Goal: Transaction & Acquisition: Purchase product/service

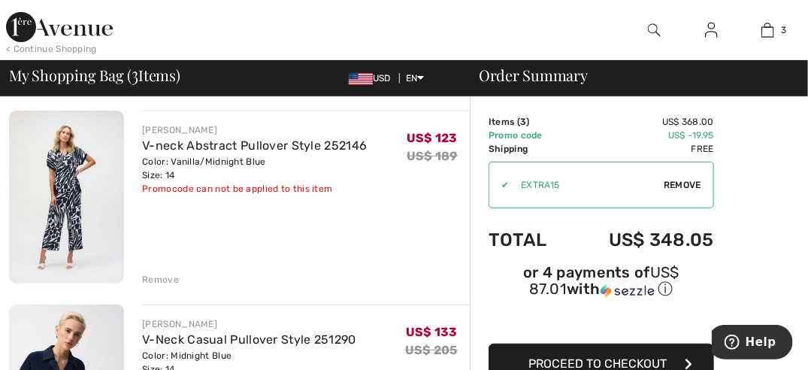
scroll to position [85, 0]
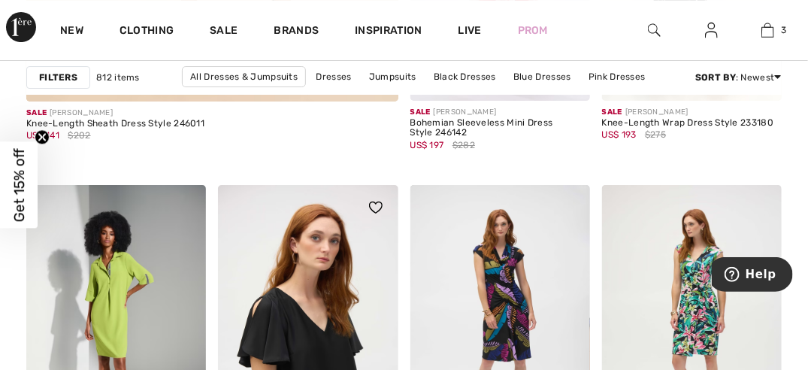
click at [322, 267] on img at bounding box center [308, 320] width 180 height 270
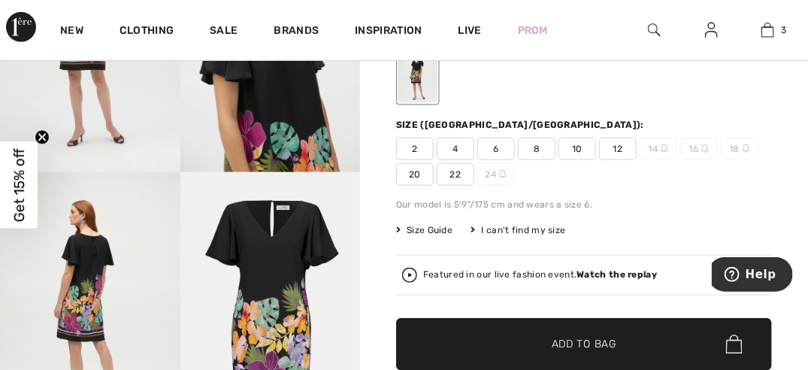
scroll to position [253, 0]
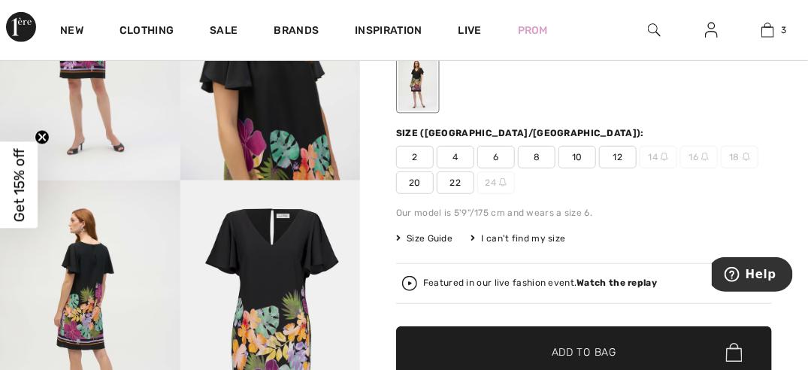
click at [623, 153] on span "12" at bounding box center [618, 157] width 38 height 23
click at [578, 348] on span "Add to Bag" at bounding box center [584, 352] width 65 height 16
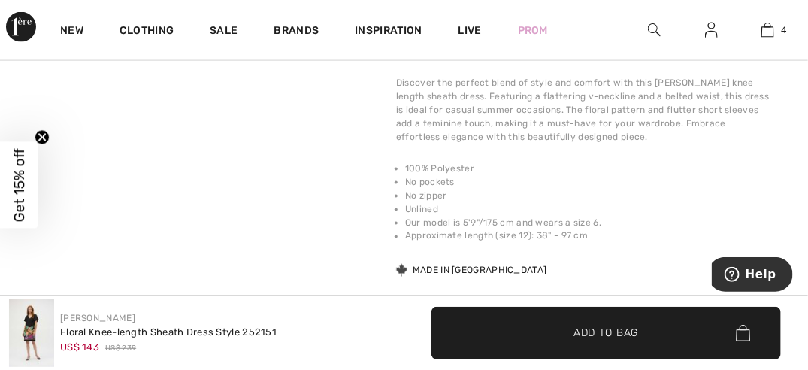
scroll to position [698, 0]
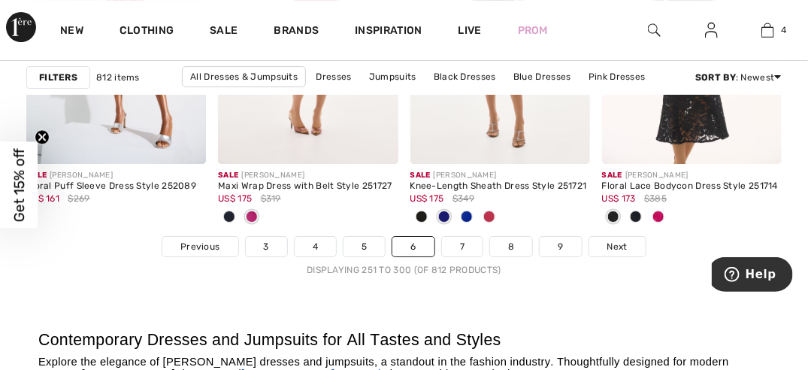
scroll to position [5585, 0]
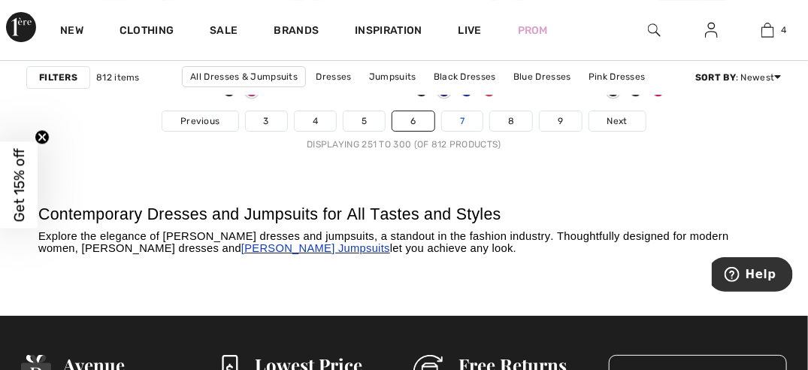
click at [457, 117] on link "7" at bounding box center [462, 121] width 41 height 20
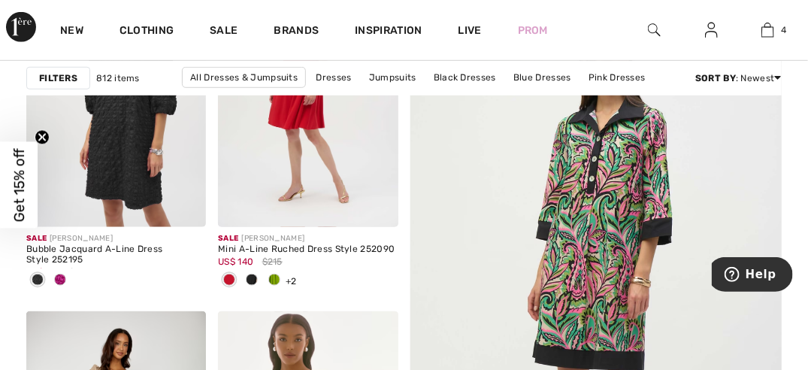
scroll to position [362, 0]
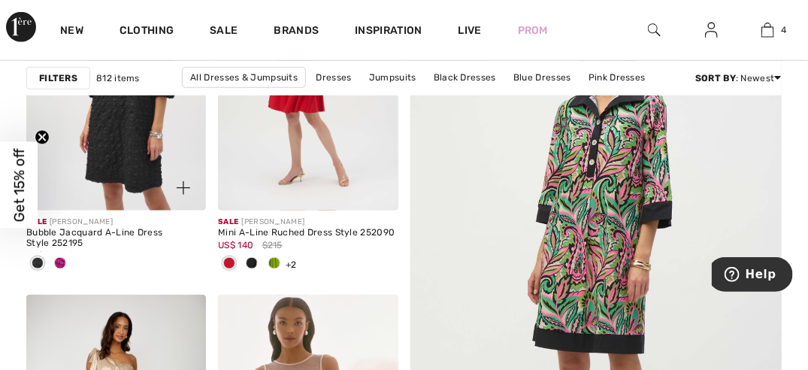
click at [60, 261] on span at bounding box center [60, 263] width 12 height 12
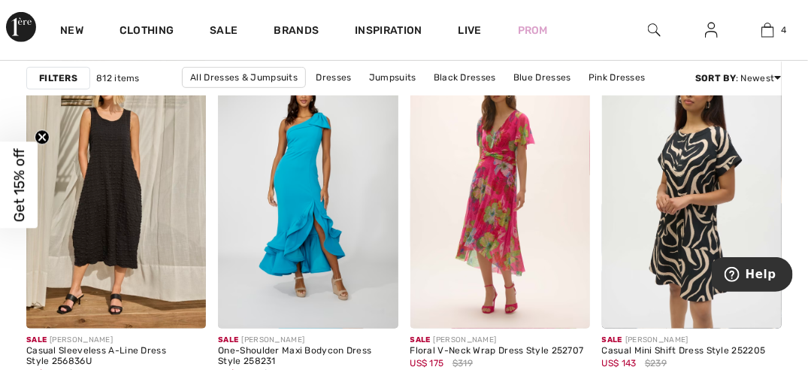
scroll to position [2167, 0]
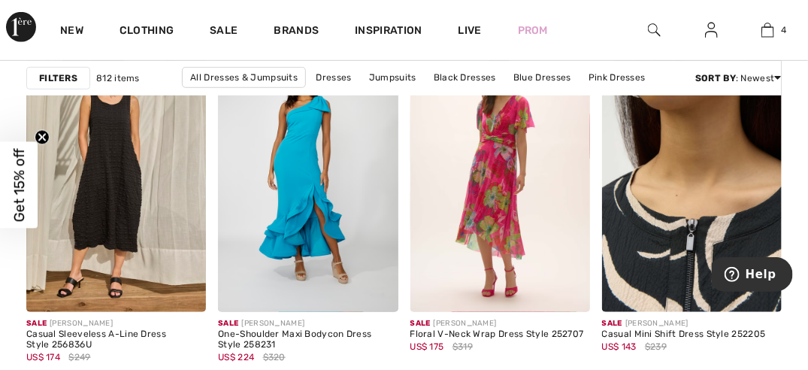
click at [678, 236] on img at bounding box center [692, 178] width 180 height 270
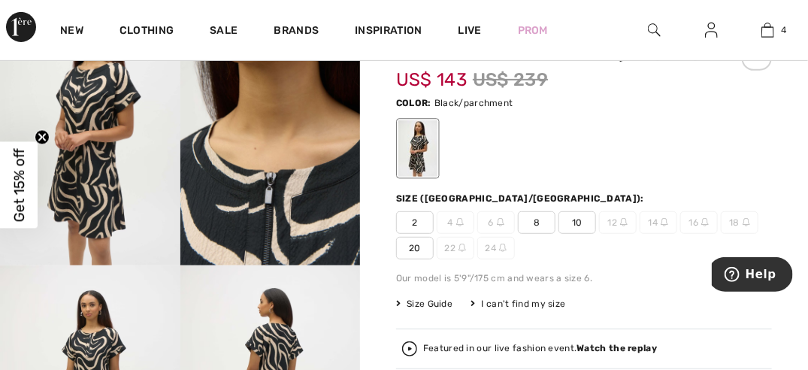
scroll to position [286, 0]
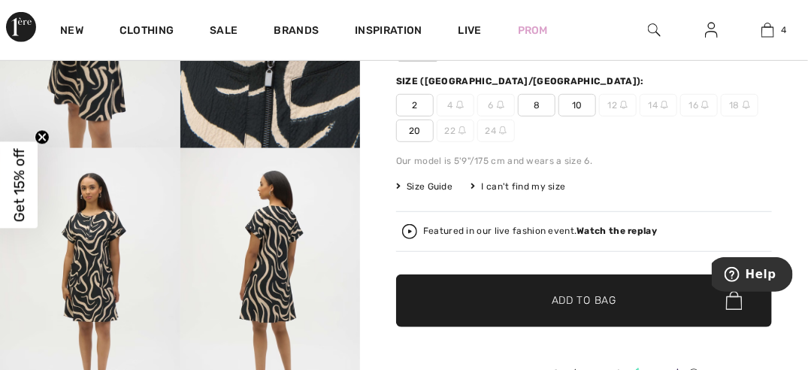
click at [285, 252] on img at bounding box center [270, 283] width 180 height 270
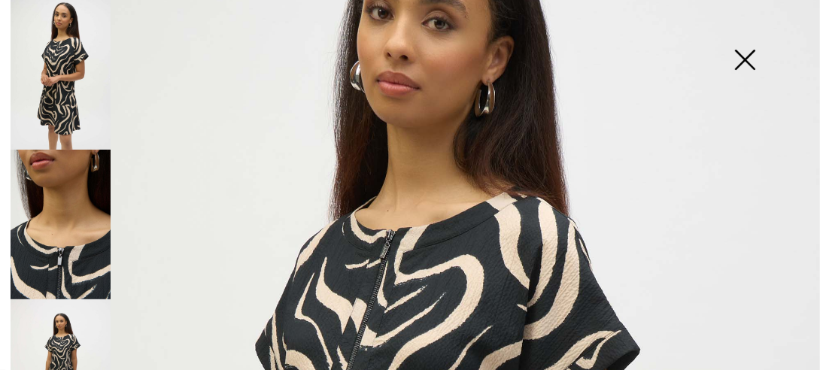
scroll to position [79, 0]
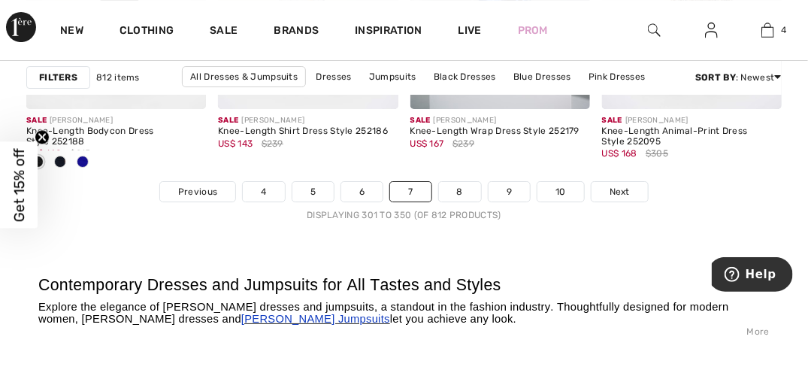
scroll to position [5573, 0]
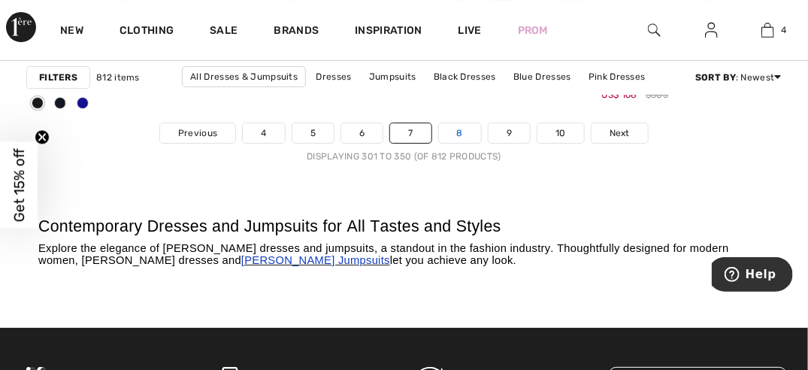
click at [454, 131] on link "8" at bounding box center [460, 133] width 42 height 20
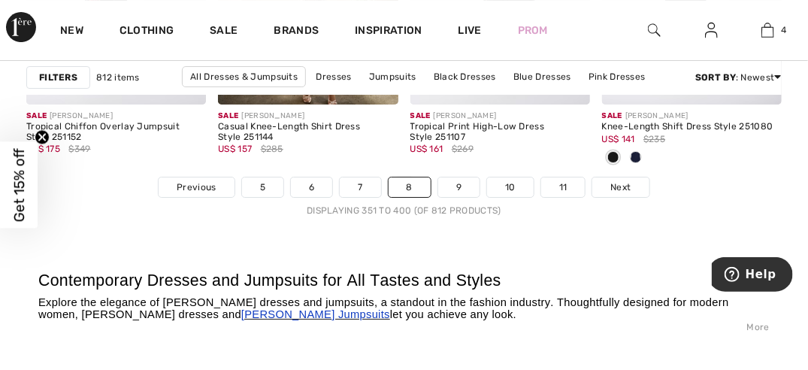
scroll to position [5577, 0]
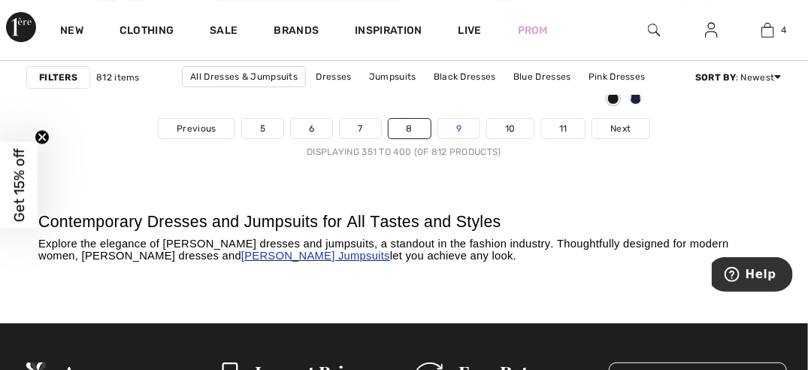
click at [458, 124] on link "9" at bounding box center [458, 129] width 41 height 20
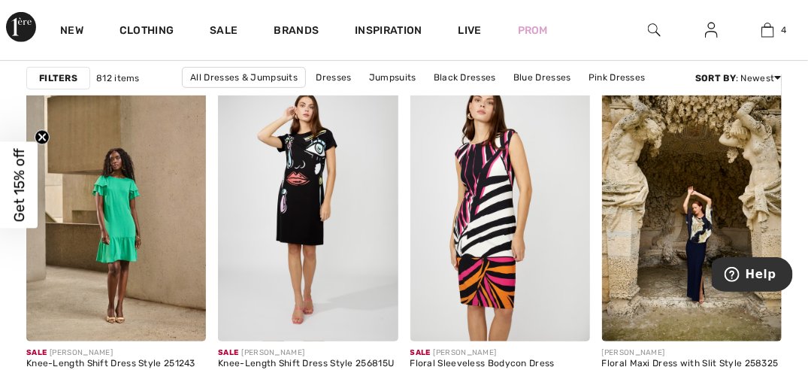
scroll to position [2179, 0]
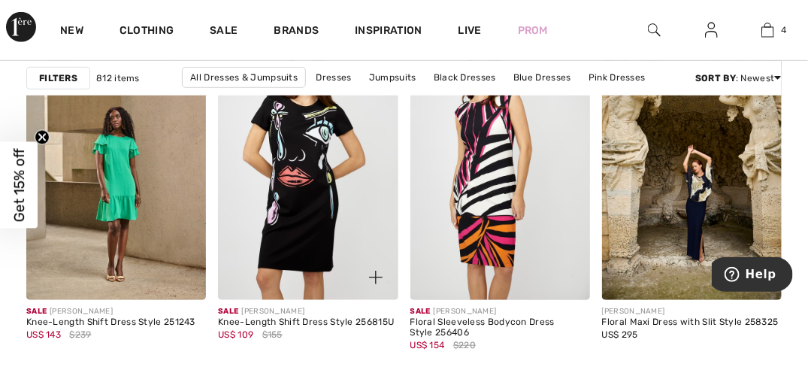
click at [308, 161] on img at bounding box center [308, 166] width 180 height 270
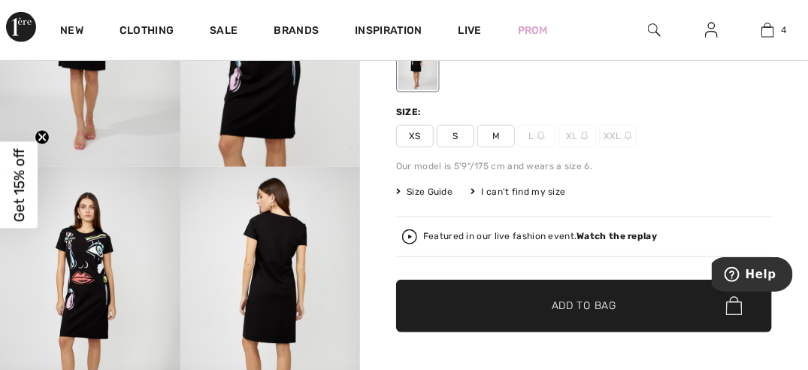
scroll to position [245, 0]
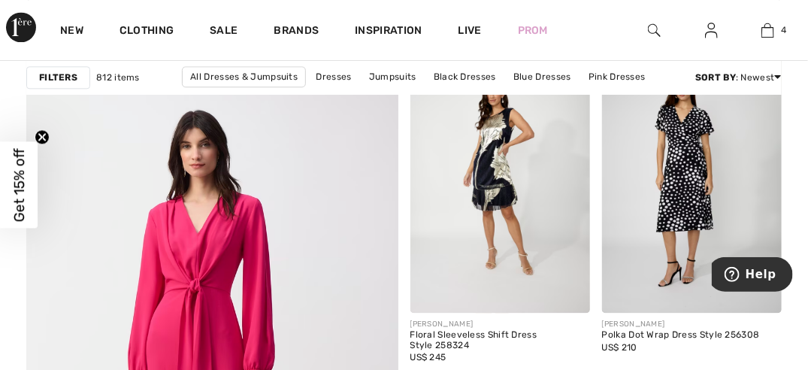
scroll to position [3059, 0]
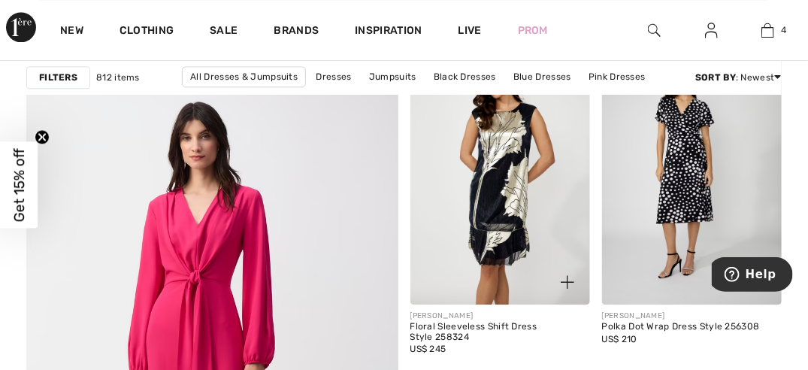
click at [491, 204] on img at bounding box center [501, 170] width 180 height 270
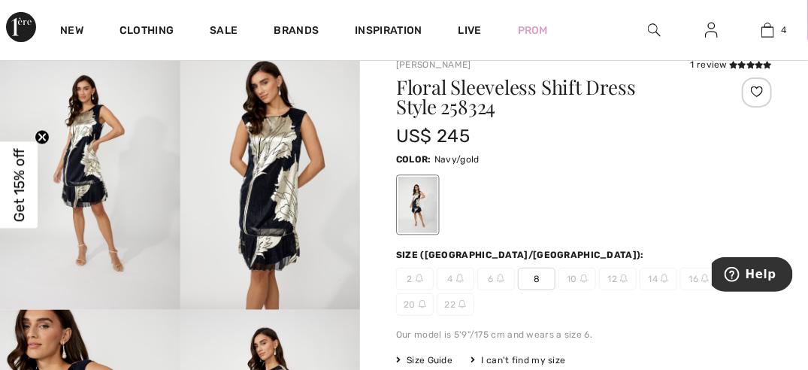
scroll to position [120, 0]
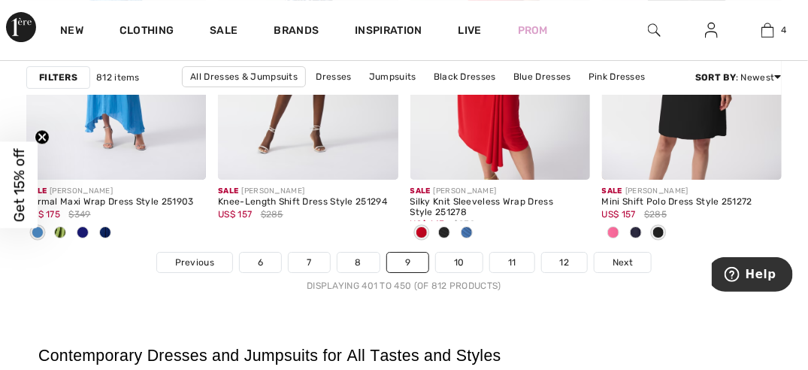
scroll to position [5477, 0]
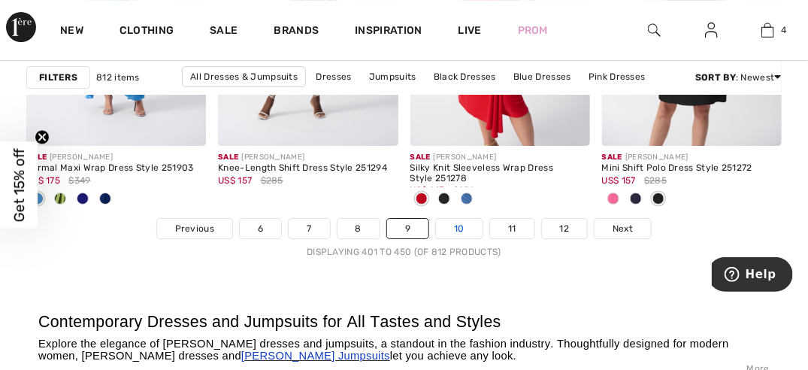
click at [461, 225] on link "10" at bounding box center [459, 229] width 47 height 20
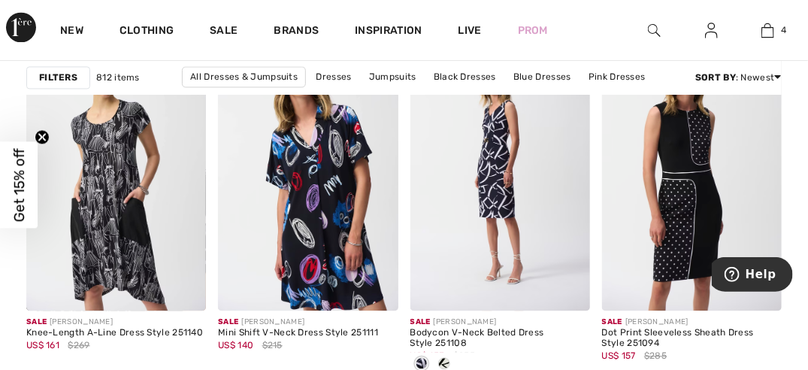
scroll to position [904, 0]
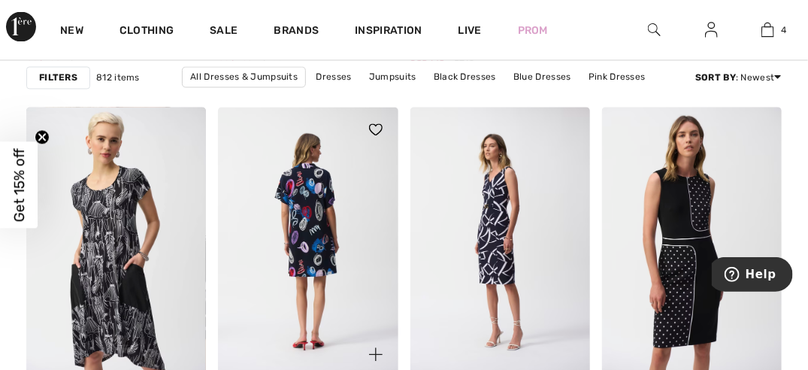
click at [303, 217] on img at bounding box center [308, 243] width 180 height 270
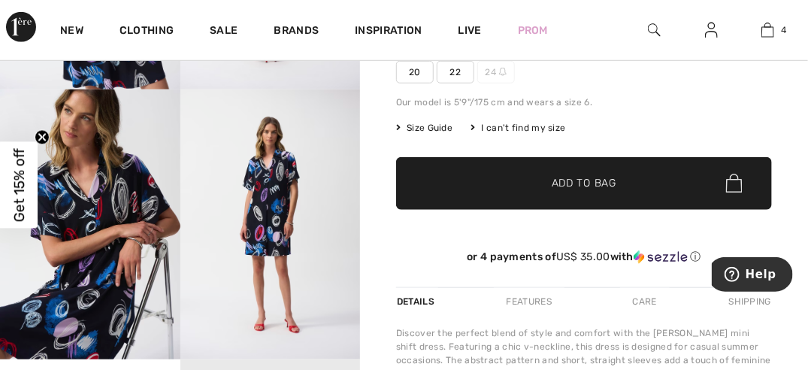
scroll to position [365, 0]
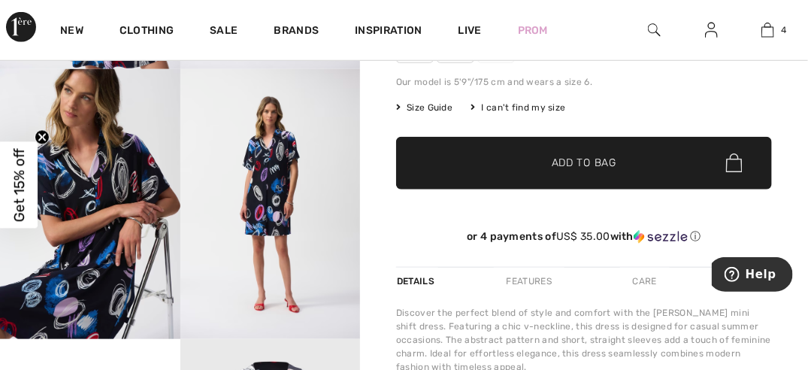
click at [265, 203] on img at bounding box center [270, 204] width 180 height 270
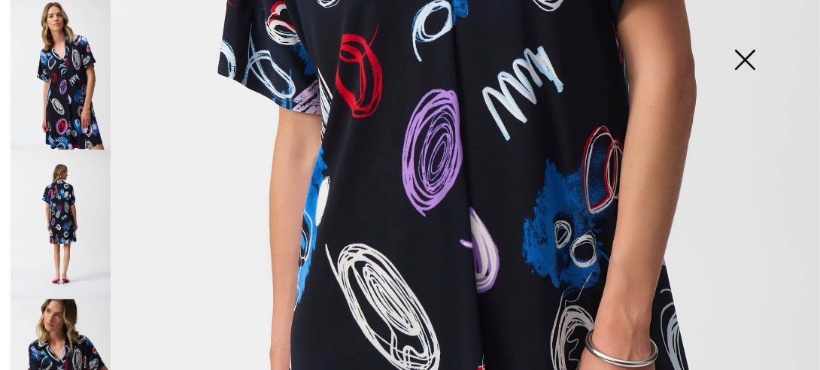
scroll to position [560, 0]
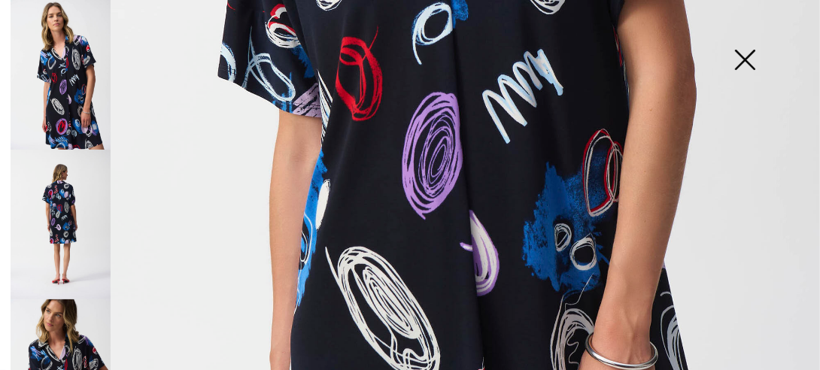
click at [58, 204] on img at bounding box center [61, 225] width 100 height 150
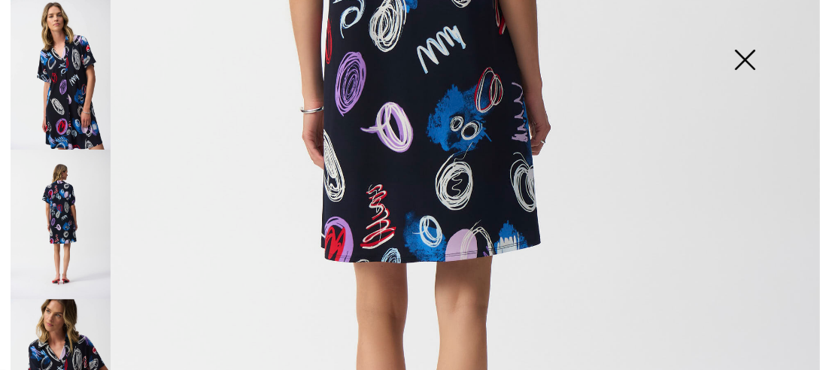
scroll to position [511, 0]
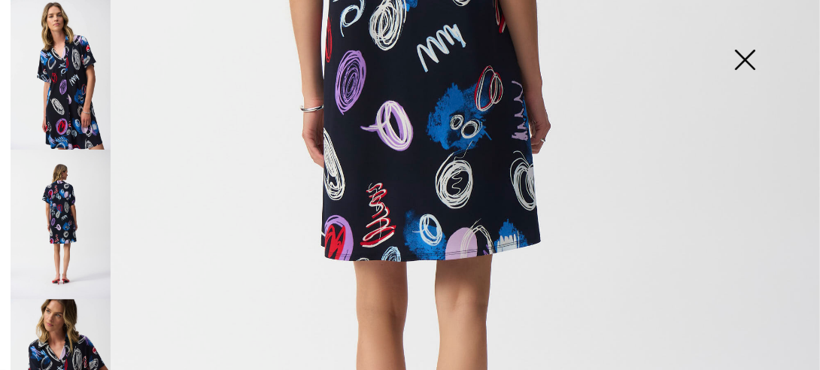
click at [62, 202] on img at bounding box center [61, 225] width 100 height 150
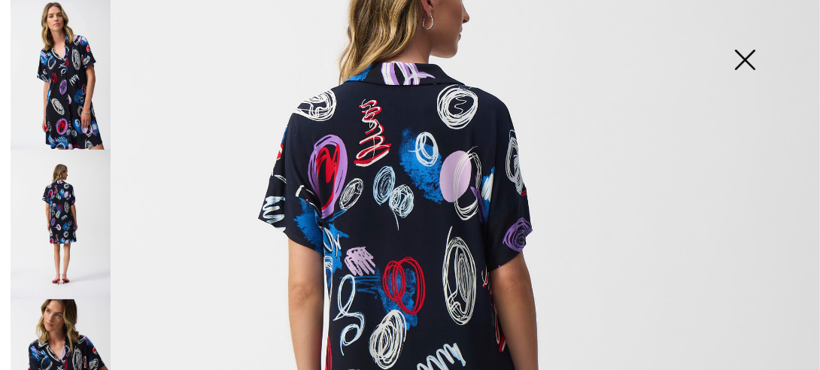
scroll to position [186, 0]
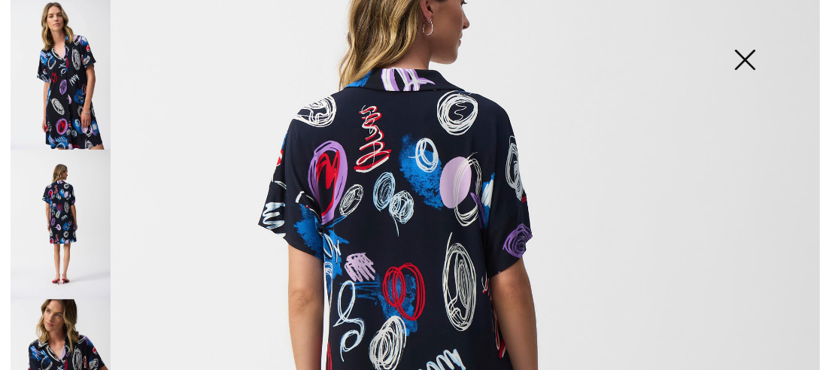
click at [75, 346] on img at bounding box center [61, 374] width 100 height 150
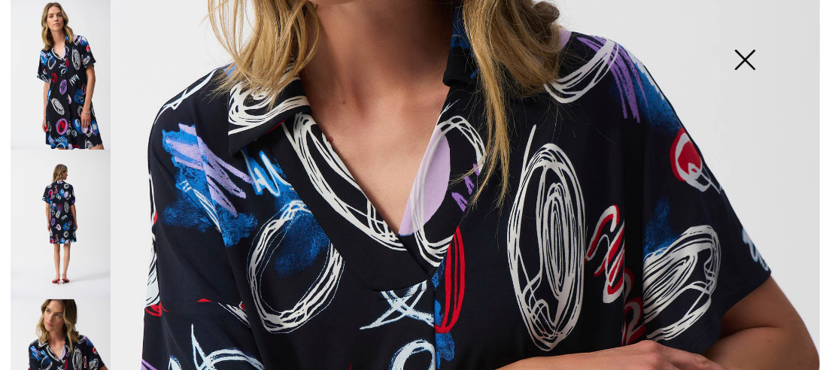
scroll to position [254, 0]
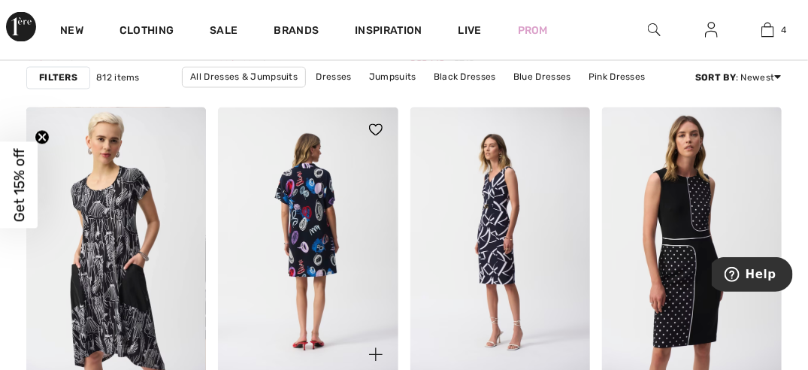
click at [308, 237] on img at bounding box center [308, 243] width 180 height 270
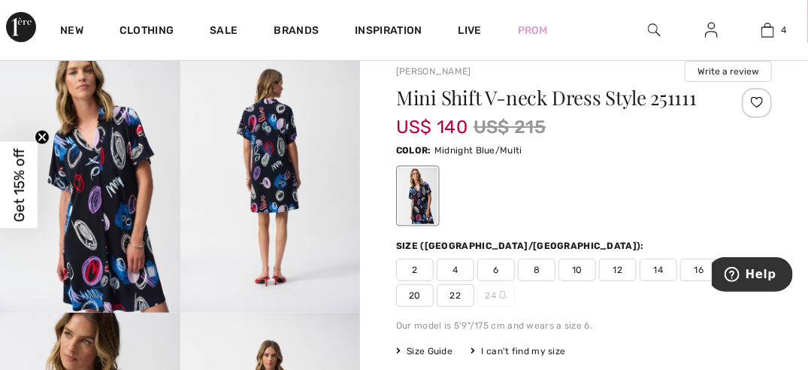
scroll to position [117, 0]
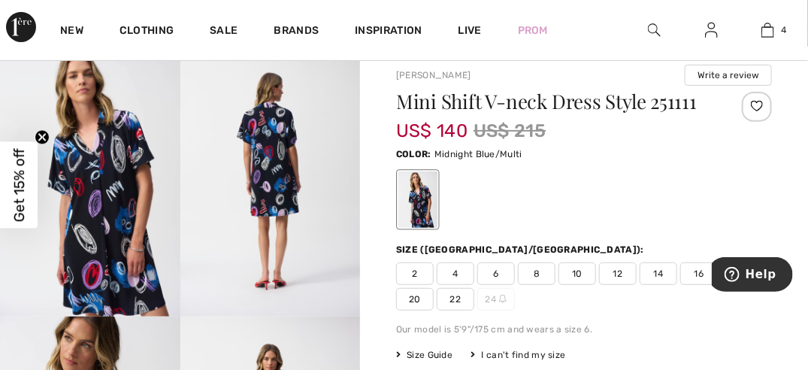
click at [661, 266] on span "14" at bounding box center [659, 273] width 38 height 23
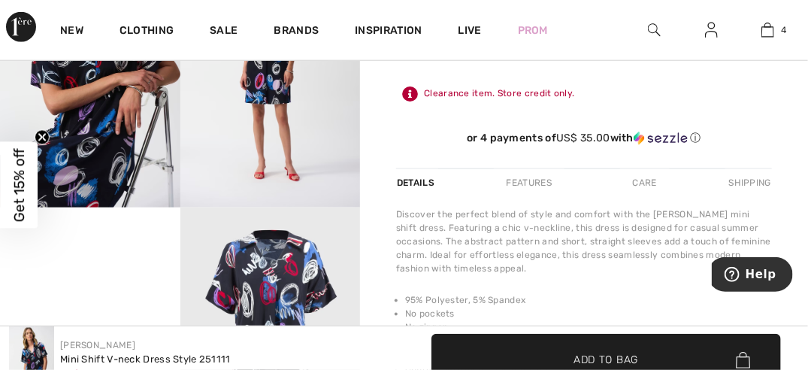
scroll to position [520, 0]
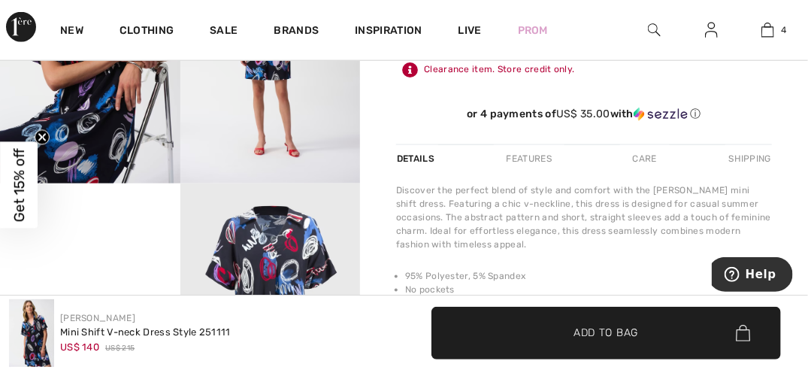
click at [660, 329] on span "✔ Added to Bag Add to Bag" at bounding box center [607, 333] width 350 height 53
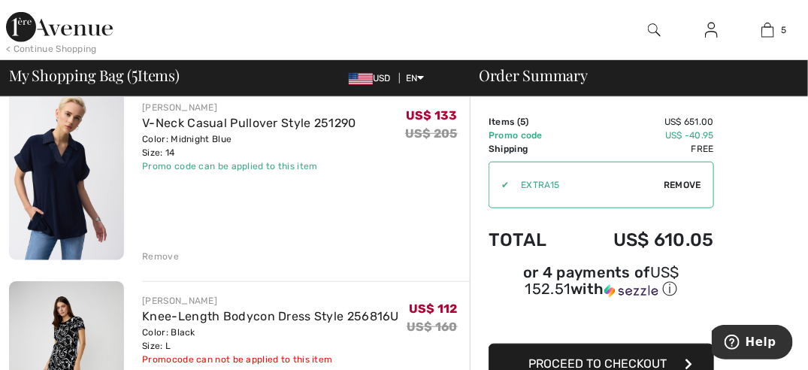
scroll to position [313, 0]
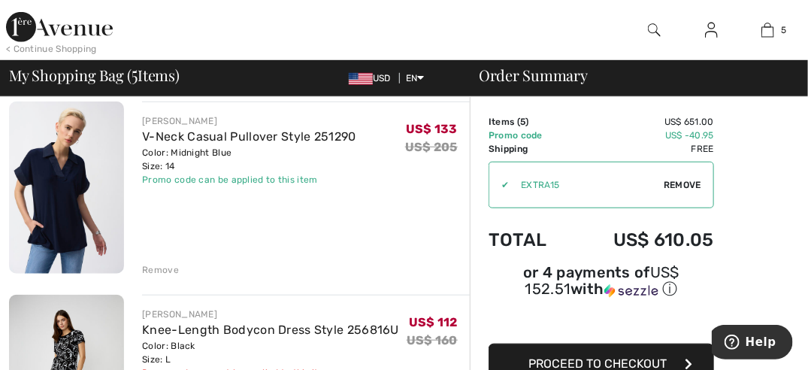
click at [169, 269] on div "Remove" at bounding box center [160, 270] width 37 height 14
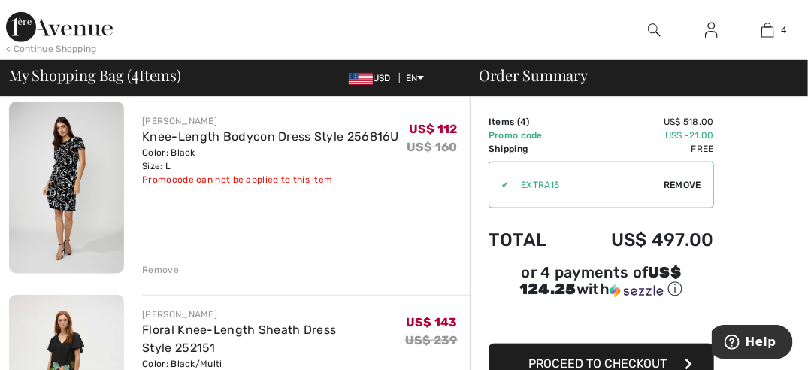
click at [58, 177] on img at bounding box center [66, 188] width 115 height 173
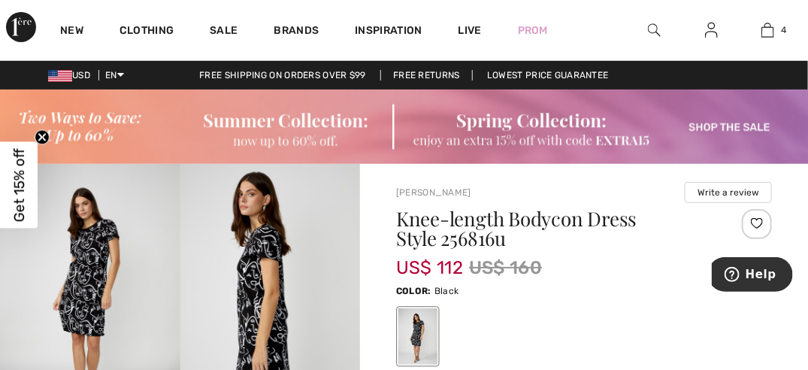
click at [82, 282] on img at bounding box center [90, 299] width 180 height 270
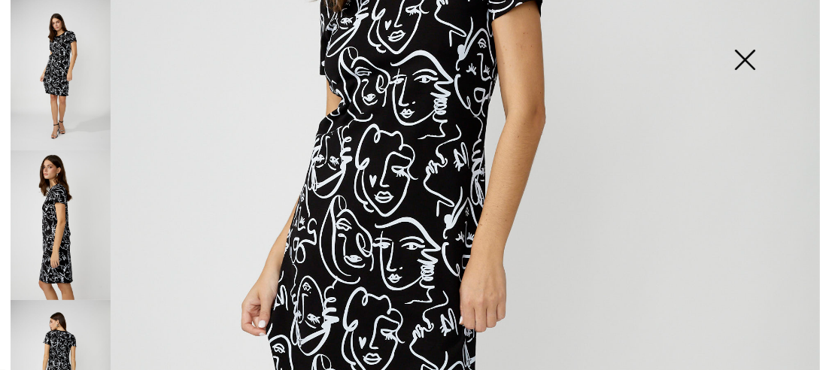
scroll to position [310, 0]
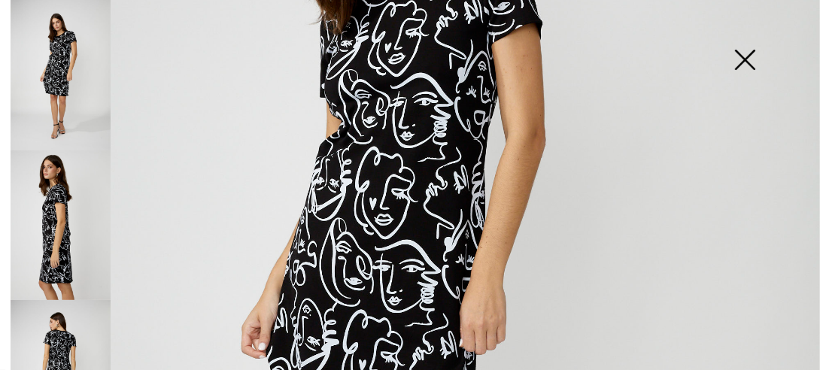
click at [50, 336] on img at bounding box center [61, 375] width 100 height 150
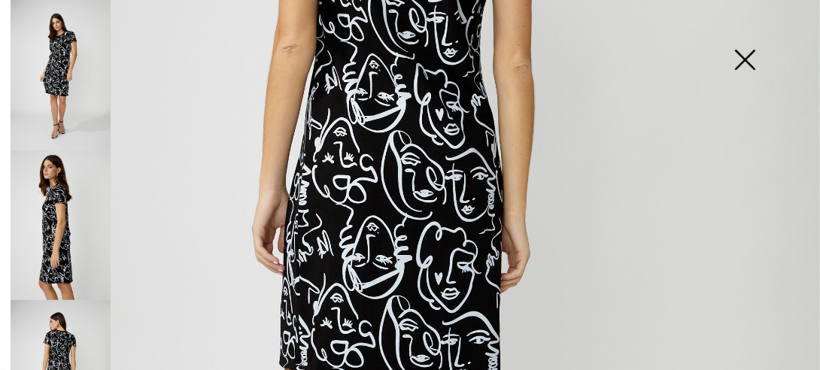
scroll to position [324, 0]
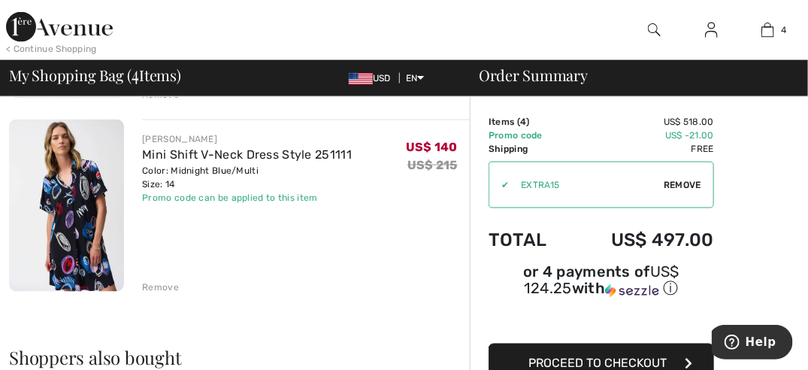
scroll to position [680, 0]
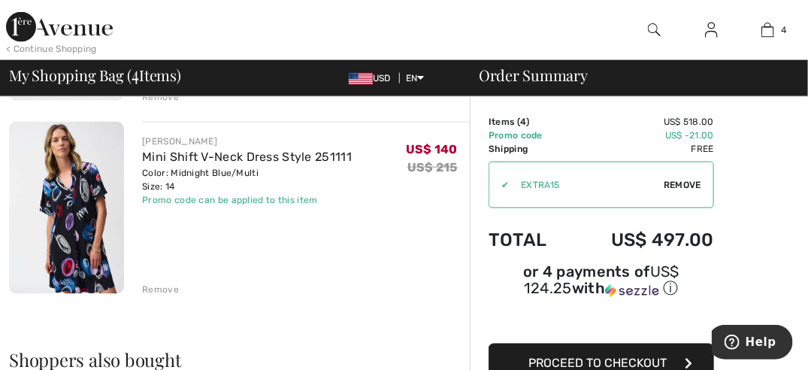
click at [83, 198] on img at bounding box center [66, 208] width 115 height 173
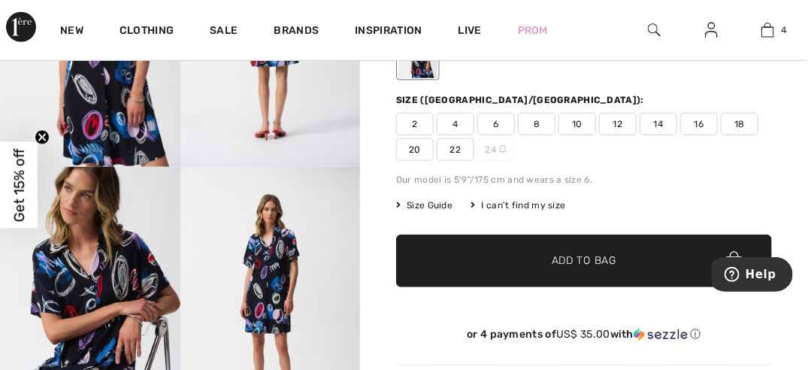
scroll to position [331, 0]
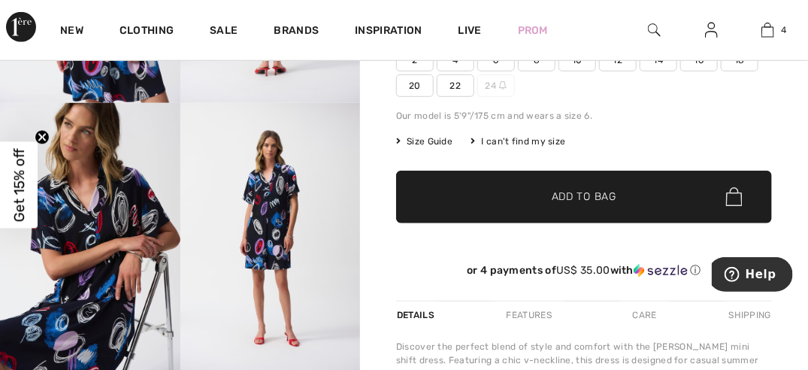
click at [286, 186] on img at bounding box center [270, 238] width 180 height 270
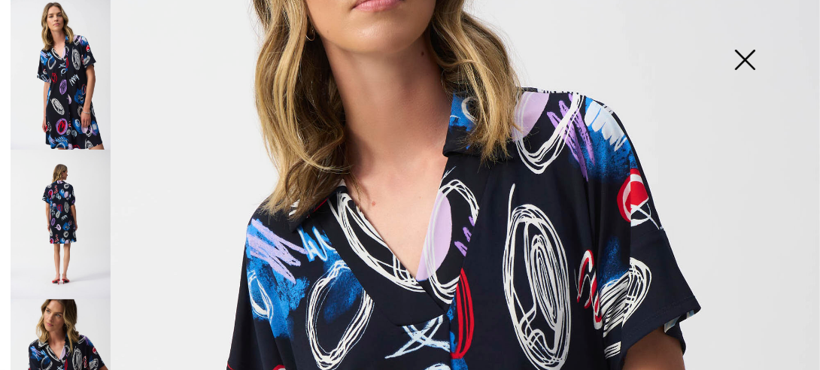
scroll to position [185, 0]
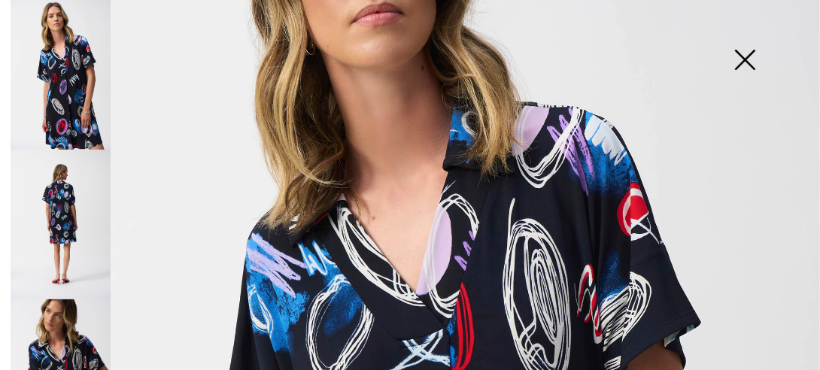
click at [58, 192] on img at bounding box center [61, 225] width 100 height 150
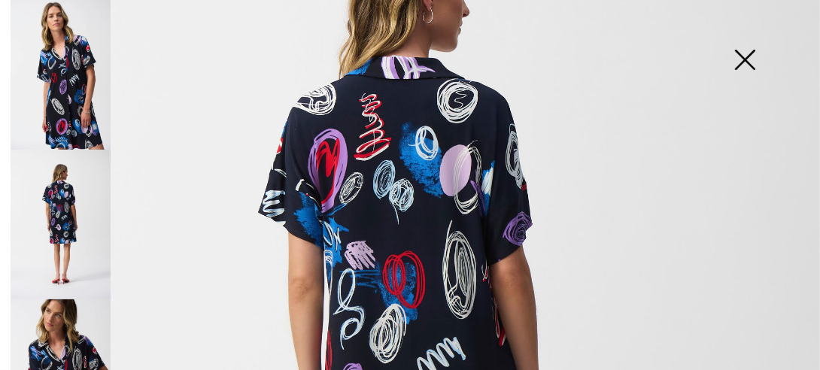
scroll to position [192, 0]
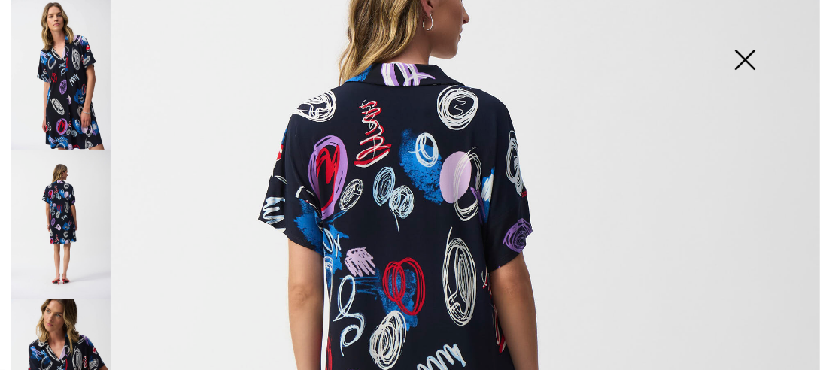
click at [73, 349] on img at bounding box center [61, 374] width 100 height 150
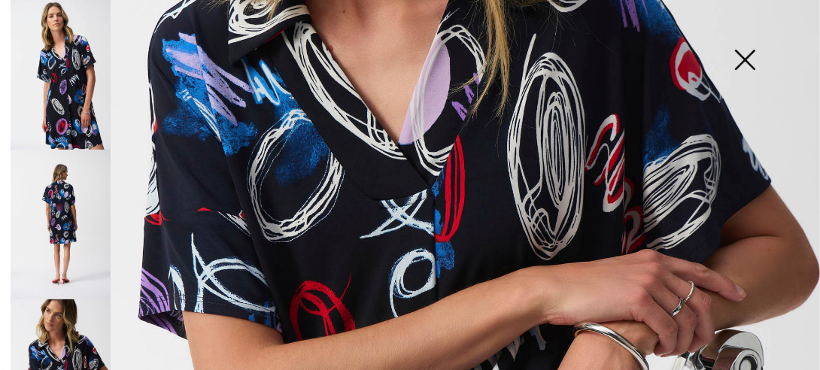
scroll to position [317, 0]
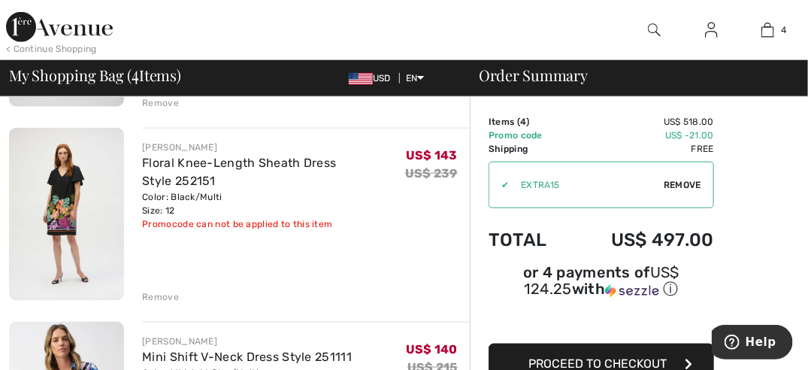
scroll to position [471, 0]
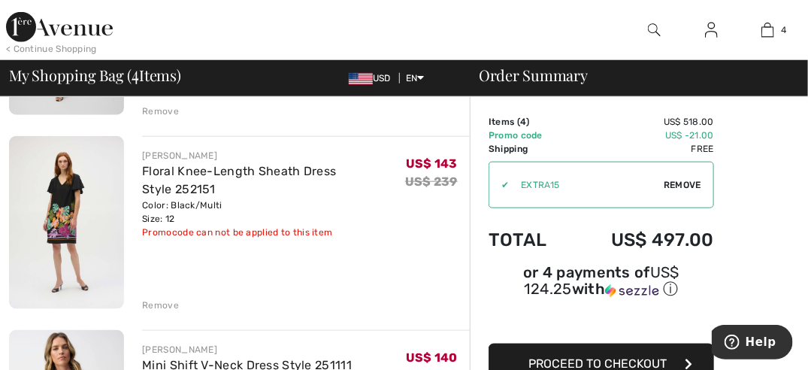
click at [64, 192] on img at bounding box center [66, 222] width 115 height 173
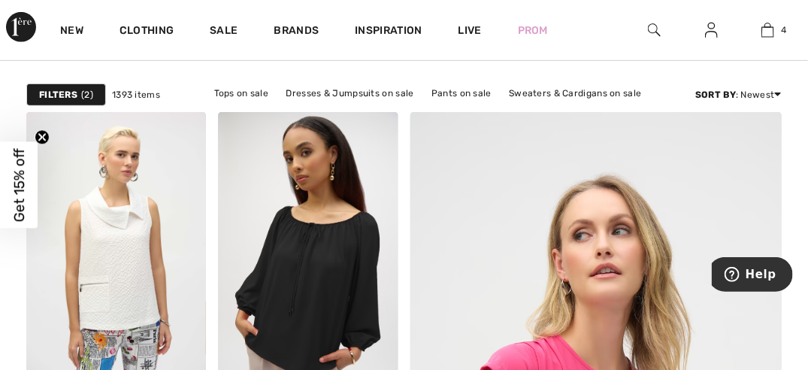
scroll to position [102, 0]
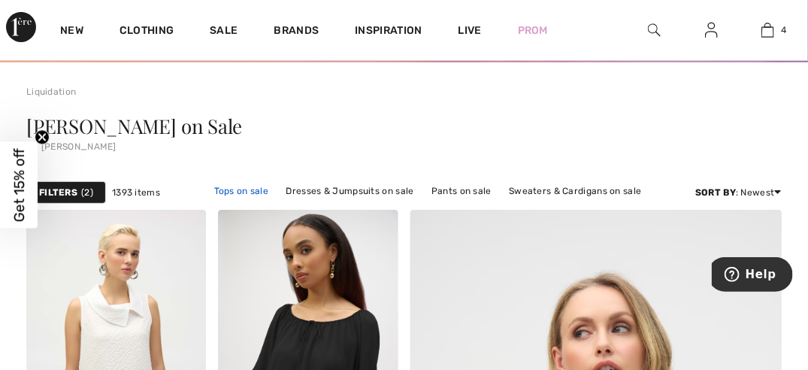
click at [240, 186] on link "Tops on sale" at bounding box center [242, 191] width 70 height 20
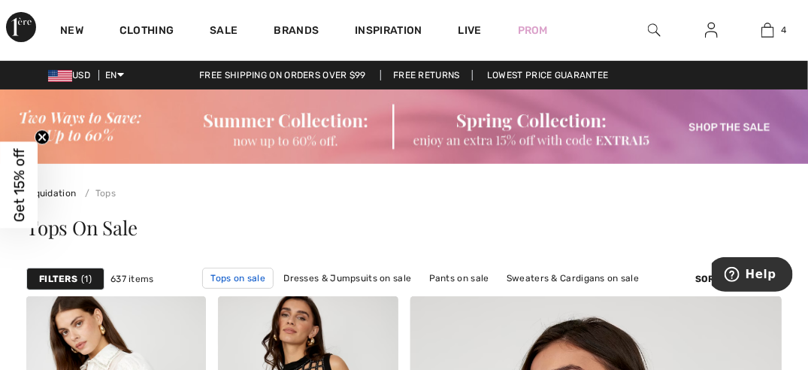
click at [230, 274] on link "Tops on sale" at bounding box center [237, 278] width 71 height 21
click at [470, 272] on link "Pants on sale" at bounding box center [459, 278] width 75 height 20
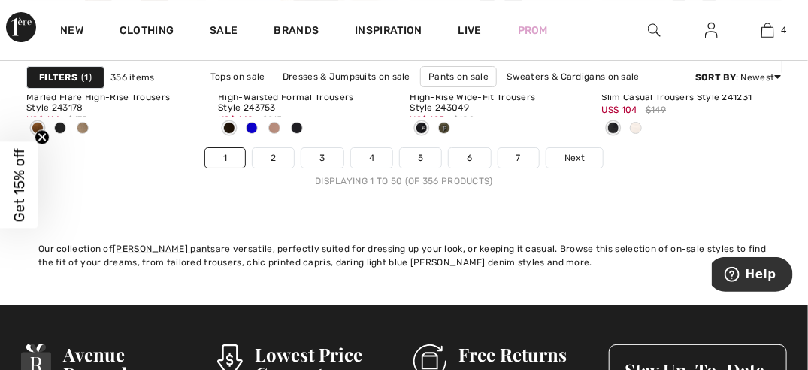
scroll to position [5490, 0]
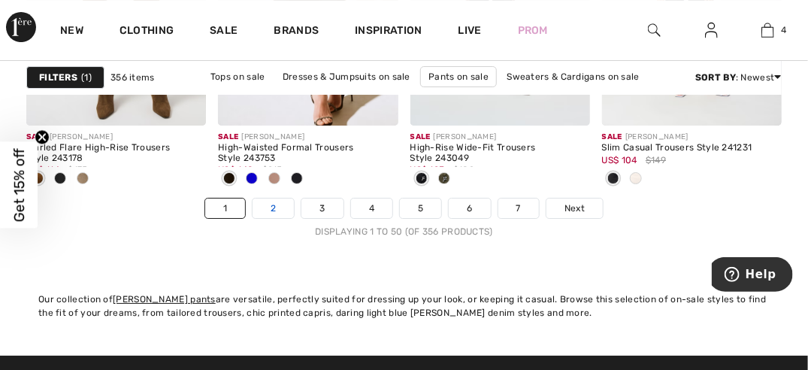
click at [268, 205] on link "2" at bounding box center [273, 208] width 41 height 20
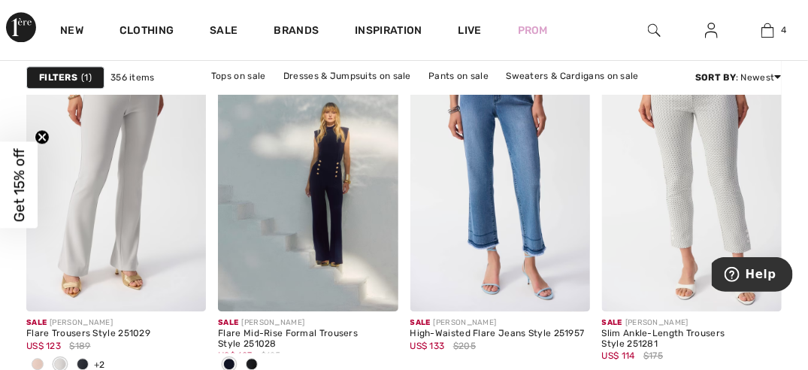
scroll to position [4958, 0]
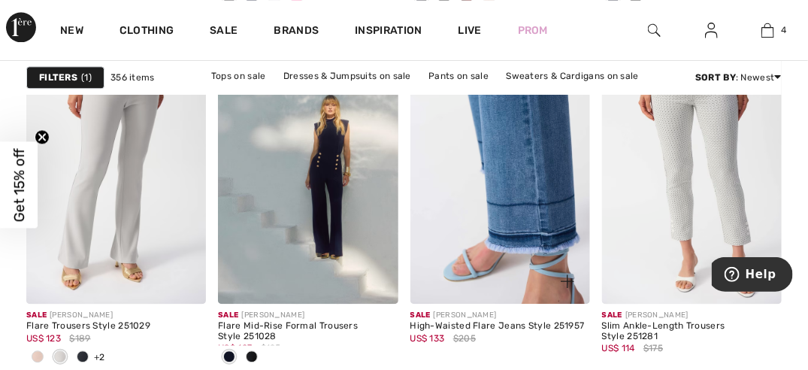
click at [498, 215] on img at bounding box center [501, 169] width 180 height 270
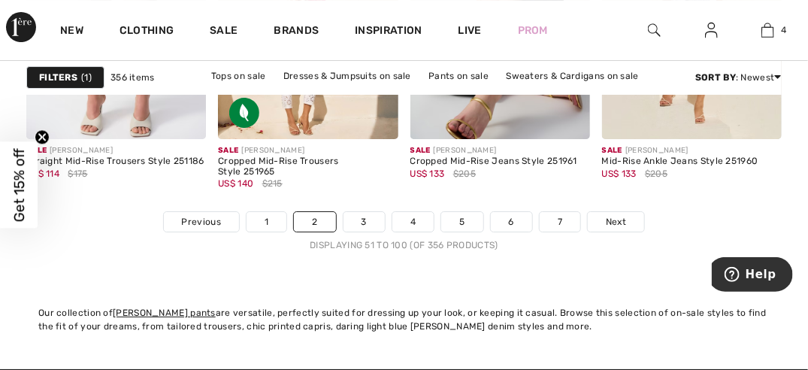
scroll to position [5502, 0]
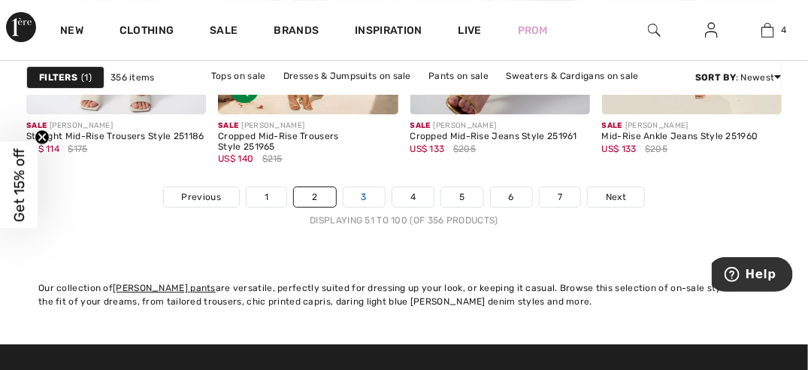
click at [362, 195] on link "3" at bounding box center [364, 197] width 41 height 20
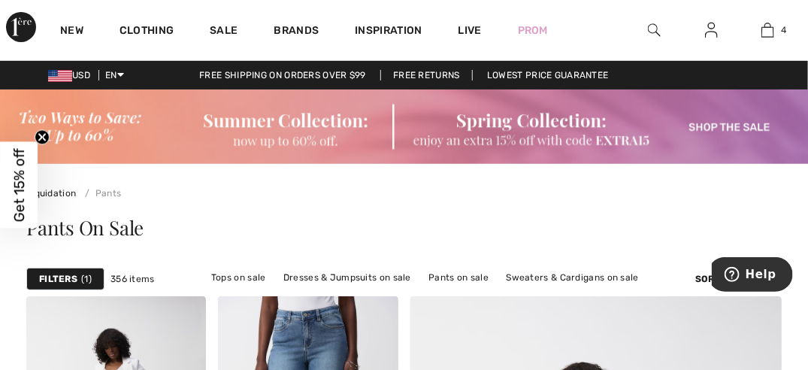
scroll to position [70, 0]
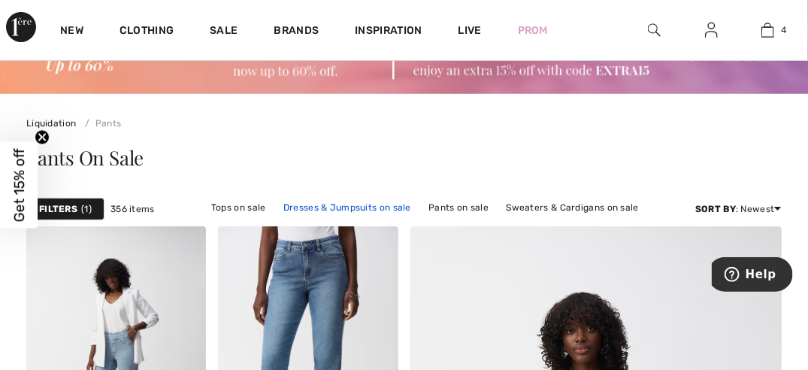
click at [347, 204] on link "Dresses & Jumpsuits on sale" at bounding box center [347, 208] width 143 height 20
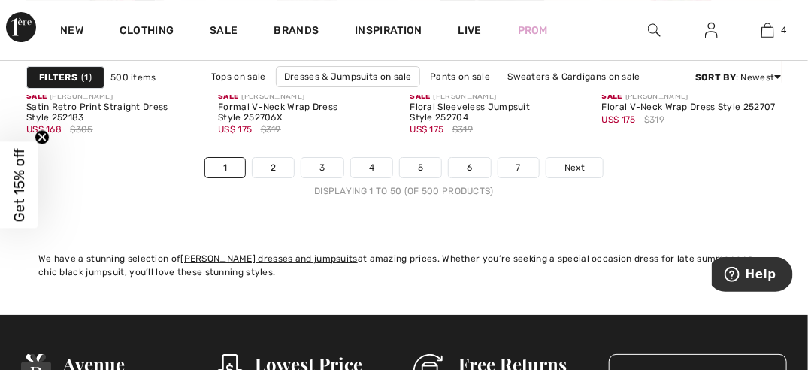
scroll to position [5480, 0]
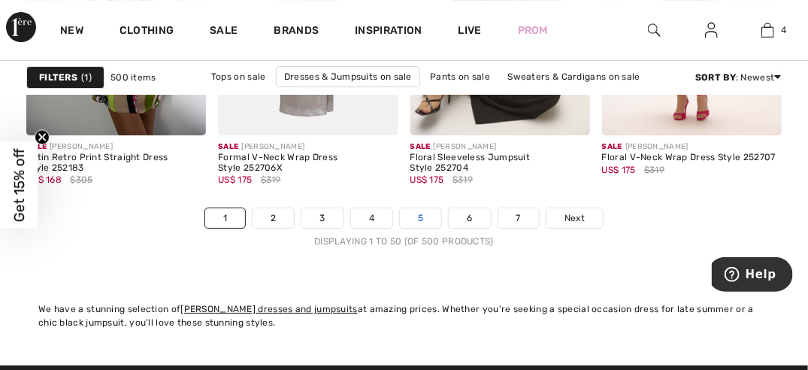
click at [419, 212] on link "5" at bounding box center [420, 218] width 41 height 20
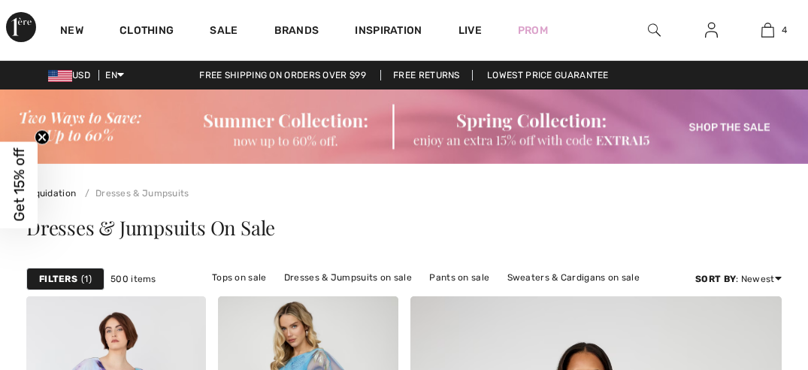
checkbox input "true"
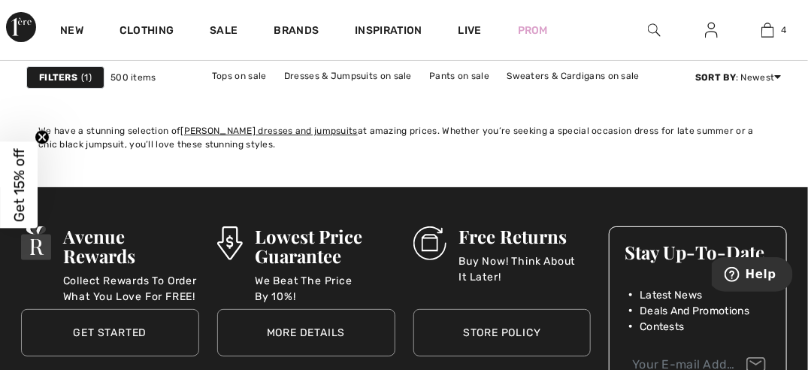
scroll to position [5459, 0]
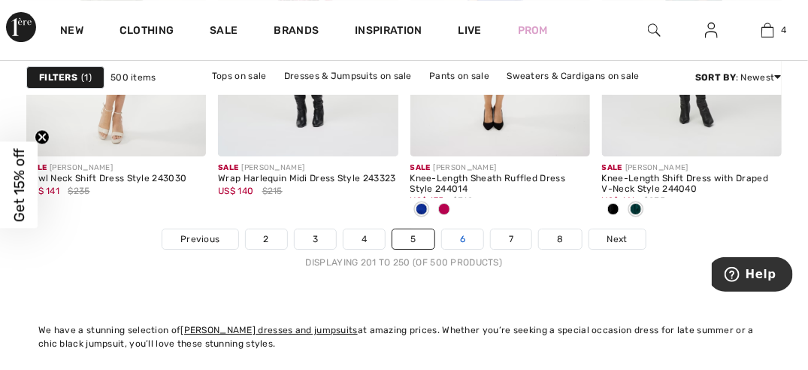
click at [471, 237] on link "6" at bounding box center [462, 239] width 41 height 20
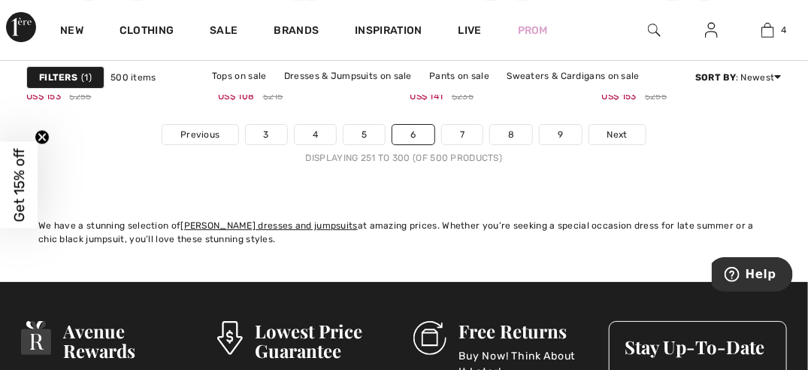
scroll to position [5547, 0]
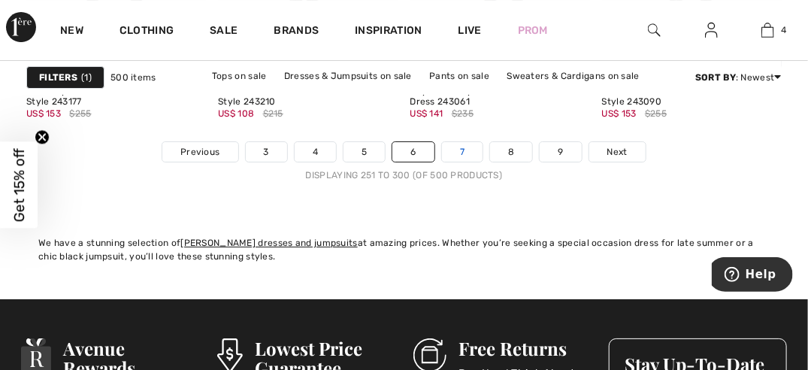
click at [462, 146] on link "7" at bounding box center [462, 152] width 41 height 20
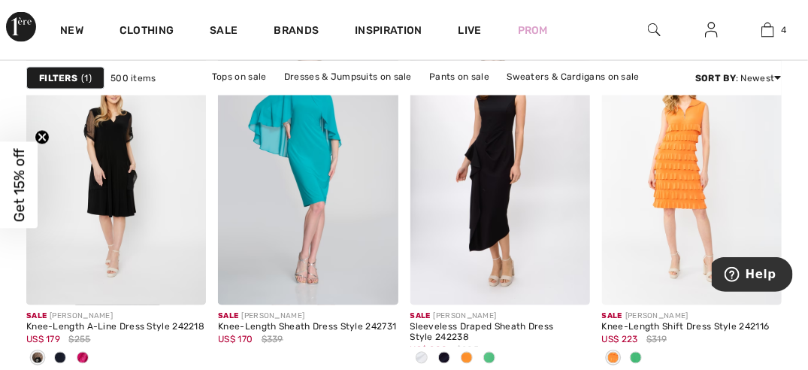
scroll to position [4627, 0]
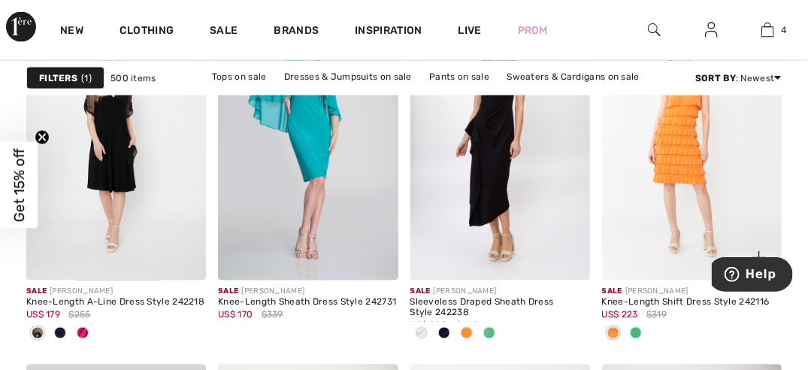
click at [640, 330] on span at bounding box center [636, 333] width 12 height 12
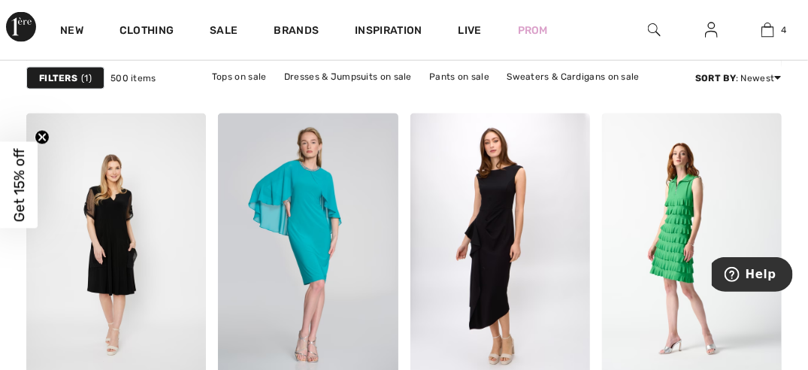
scroll to position [4516, 0]
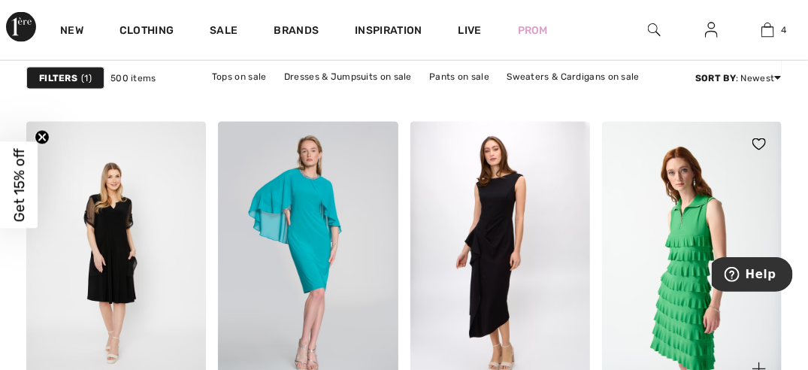
click at [699, 226] on img at bounding box center [692, 257] width 180 height 270
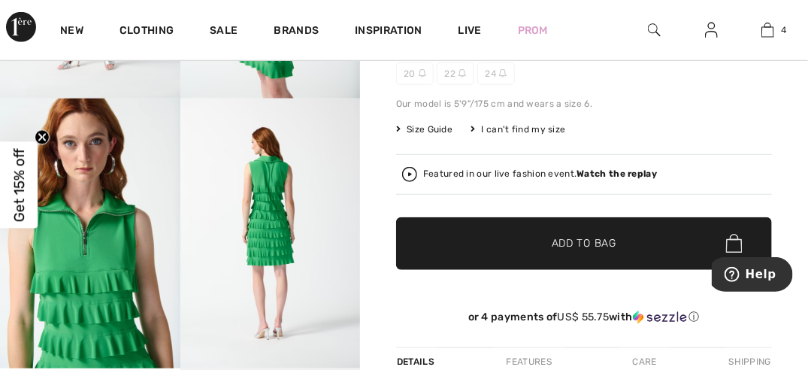
scroll to position [313, 0]
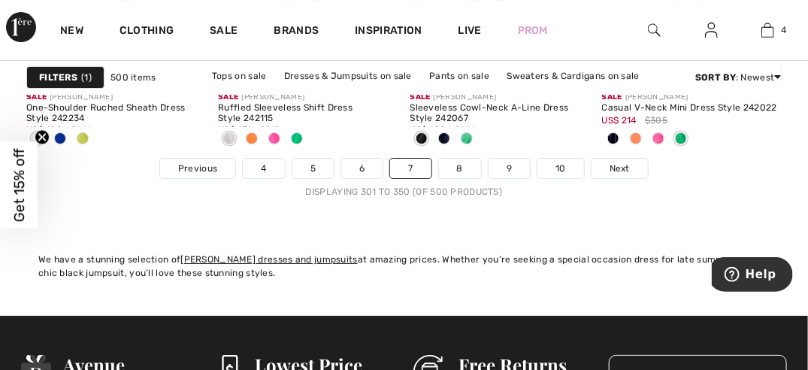
scroll to position [5522, 0]
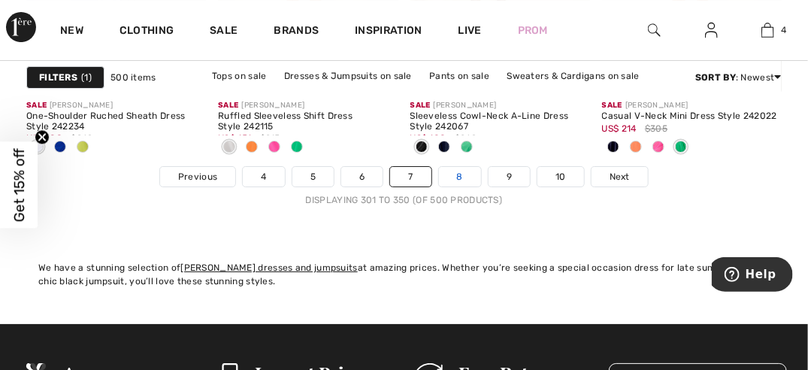
click at [459, 177] on link "8" at bounding box center [460, 177] width 42 height 20
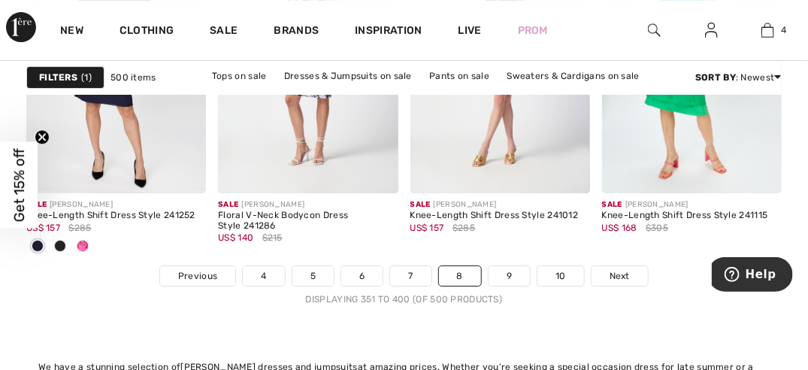
scroll to position [5472, 0]
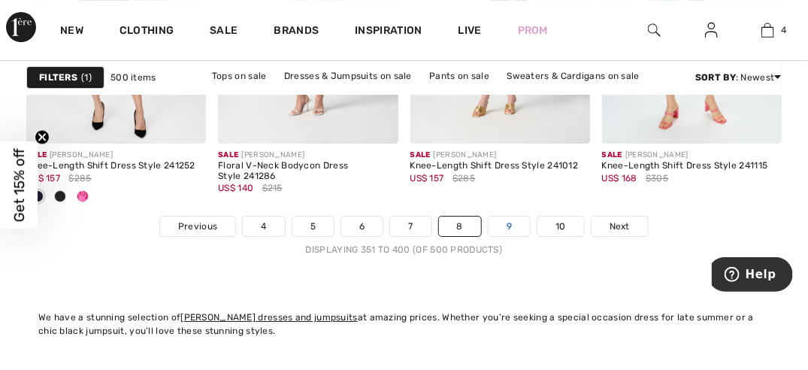
click at [515, 221] on link "9" at bounding box center [509, 227] width 41 height 20
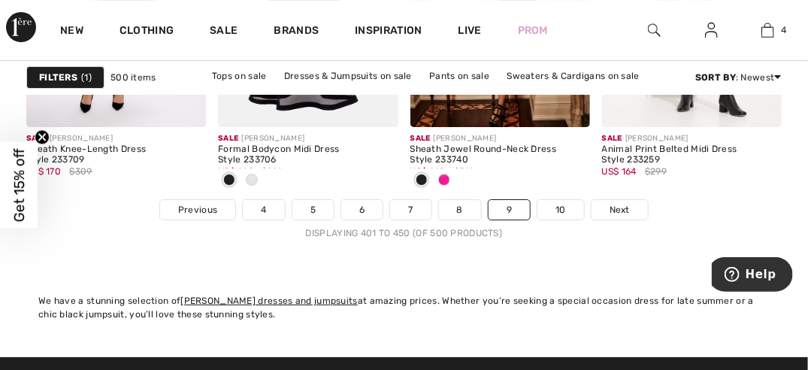
scroll to position [5556, 0]
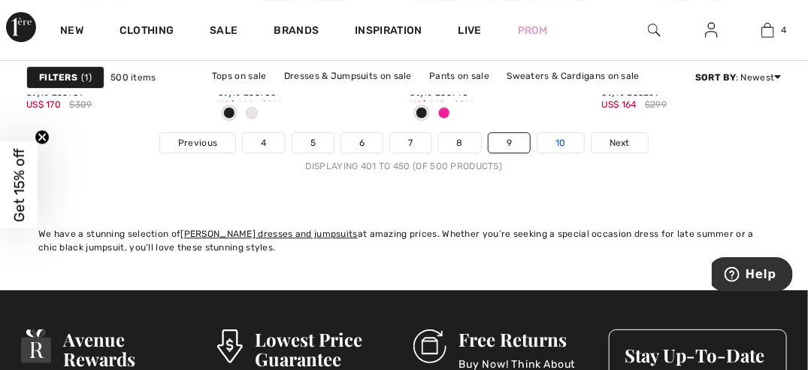
click at [565, 143] on link "10" at bounding box center [561, 143] width 47 height 20
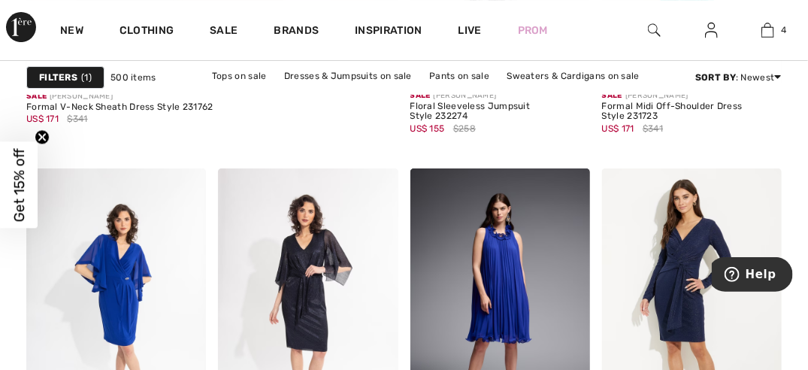
scroll to position [3535, 0]
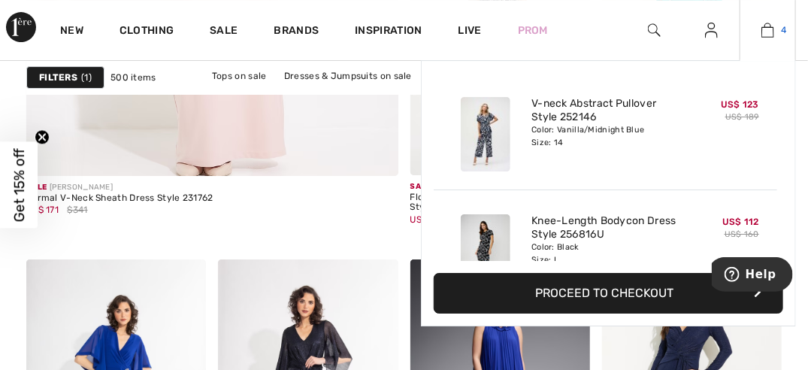
click at [768, 29] on img at bounding box center [768, 30] width 13 height 18
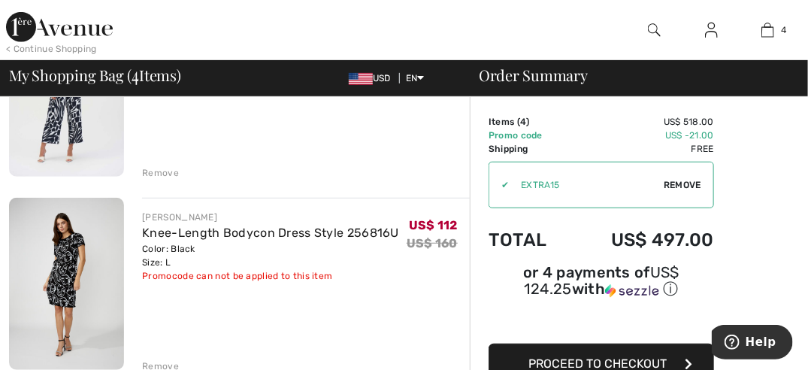
scroll to position [178, 0]
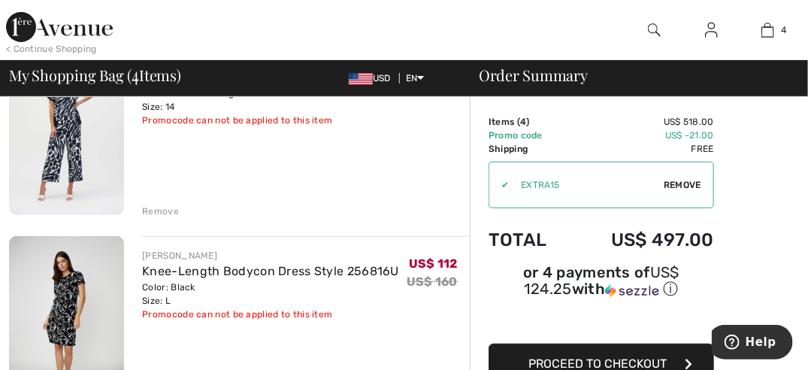
click at [161, 209] on div "Remove" at bounding box center [160, 212] width 37 height 14
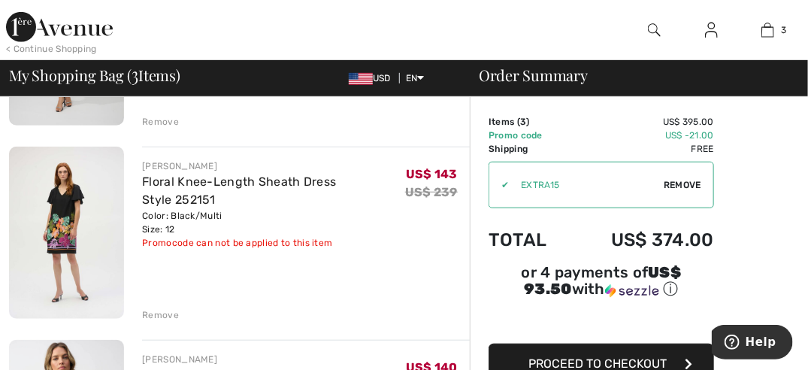
scroll to position [289, 0]
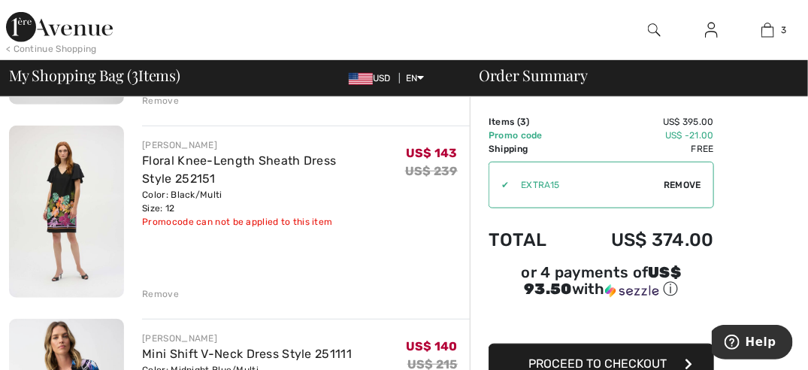
click at [61, 194] on img at bounding box center [66, 212] width 115 height 173
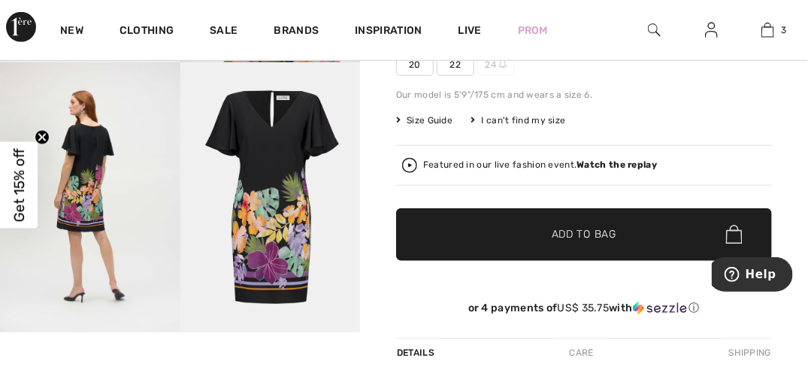
scroll to position [355, 0]
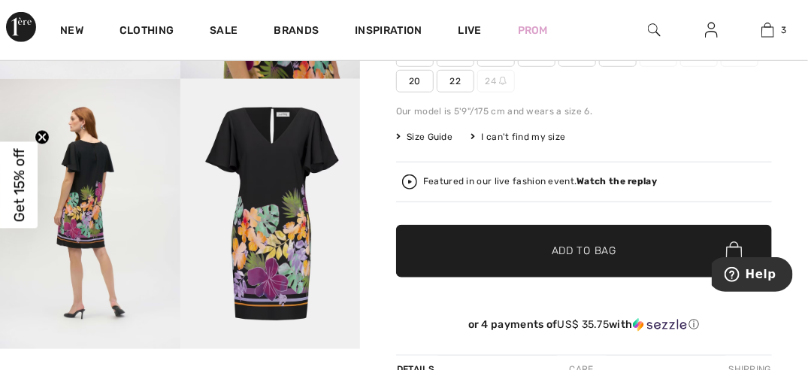
click at [90, 189] on img at bounding box center [90, 214] width 180 height 270
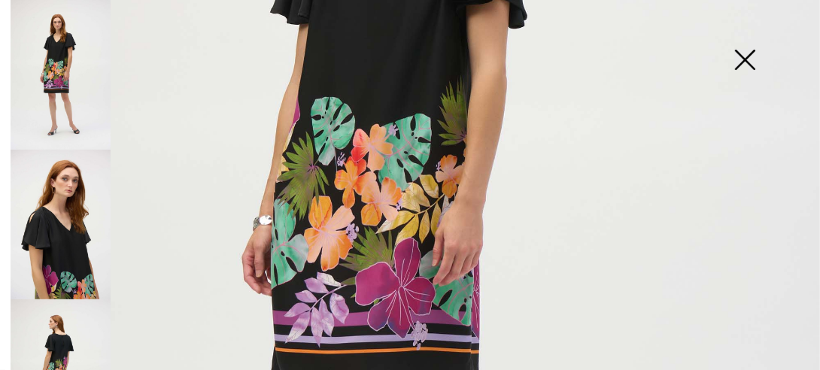
scroll to position [346, 0]
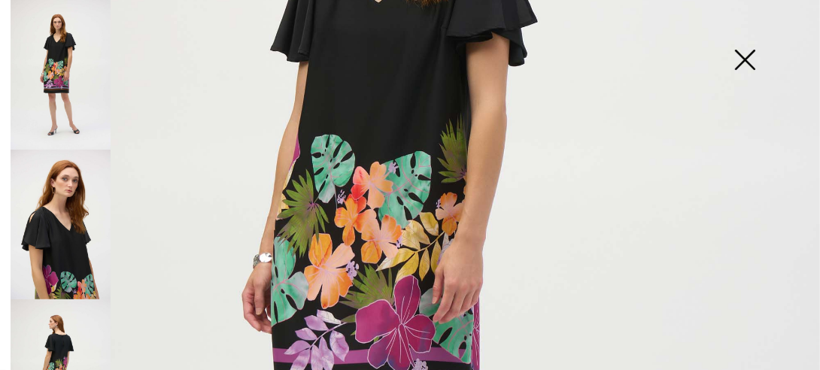
click at [60, 333] on img at bounding box center [61, 374] width 100 height 150
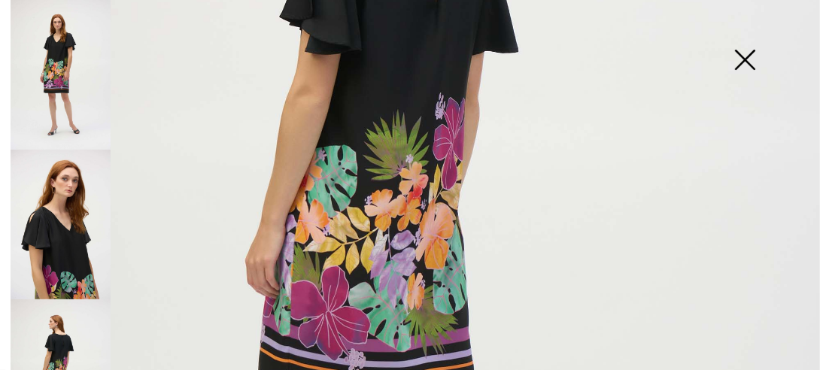
scroll to position [380, 0]
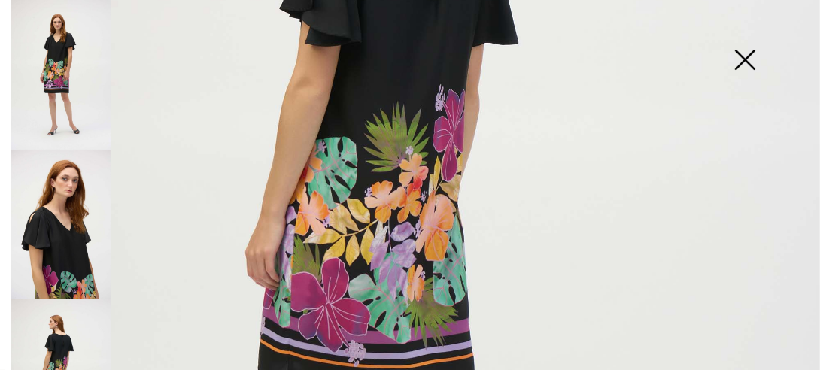
click at [57, 39] on img at bounding box center [61, 75] width 100 height 150
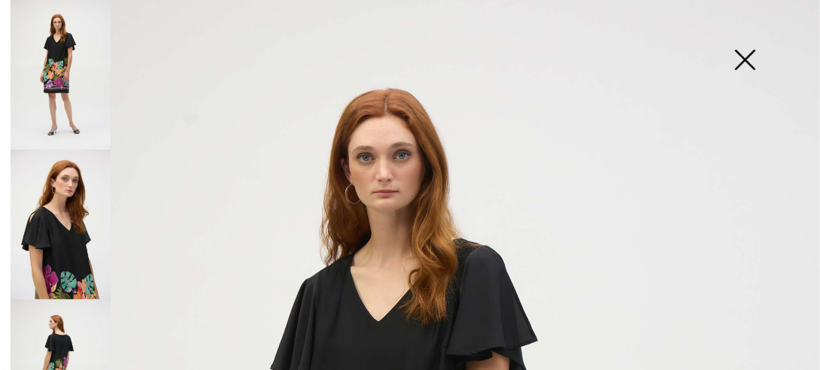
scroll to position [0, 0]
